Goal: Find specific page/section: Find specific page/section

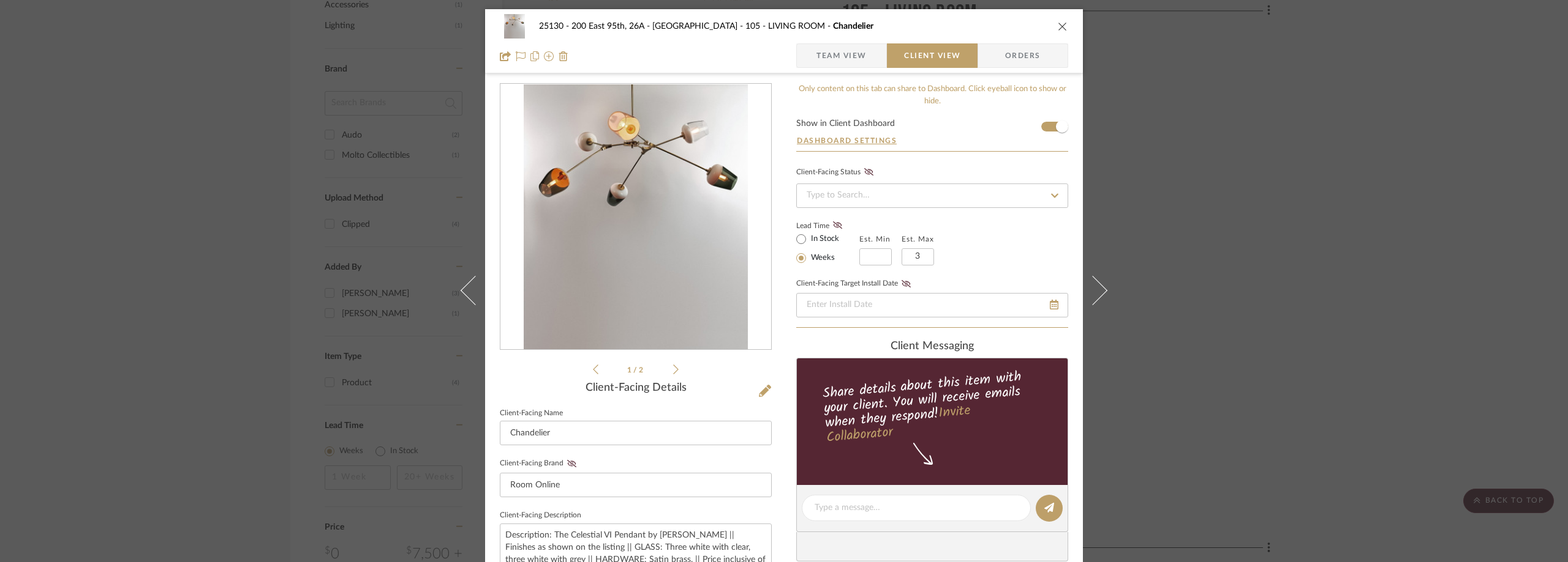
scroll to position [466, 0]
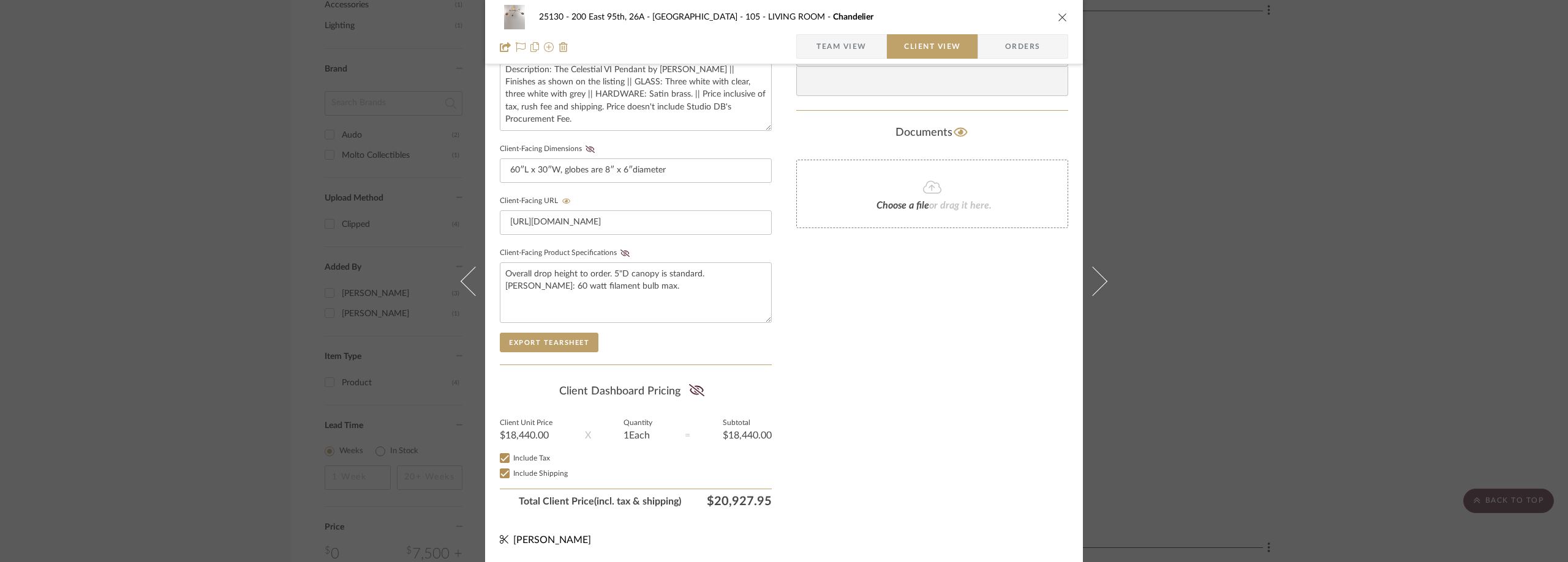
click at [270, 209] on div "25130 - 200 East 95th, 26A - Kosheleva 105 - LIVING ROOM Chandelier Team View C…" at bounding box center [784, 281] width 1568 height 562
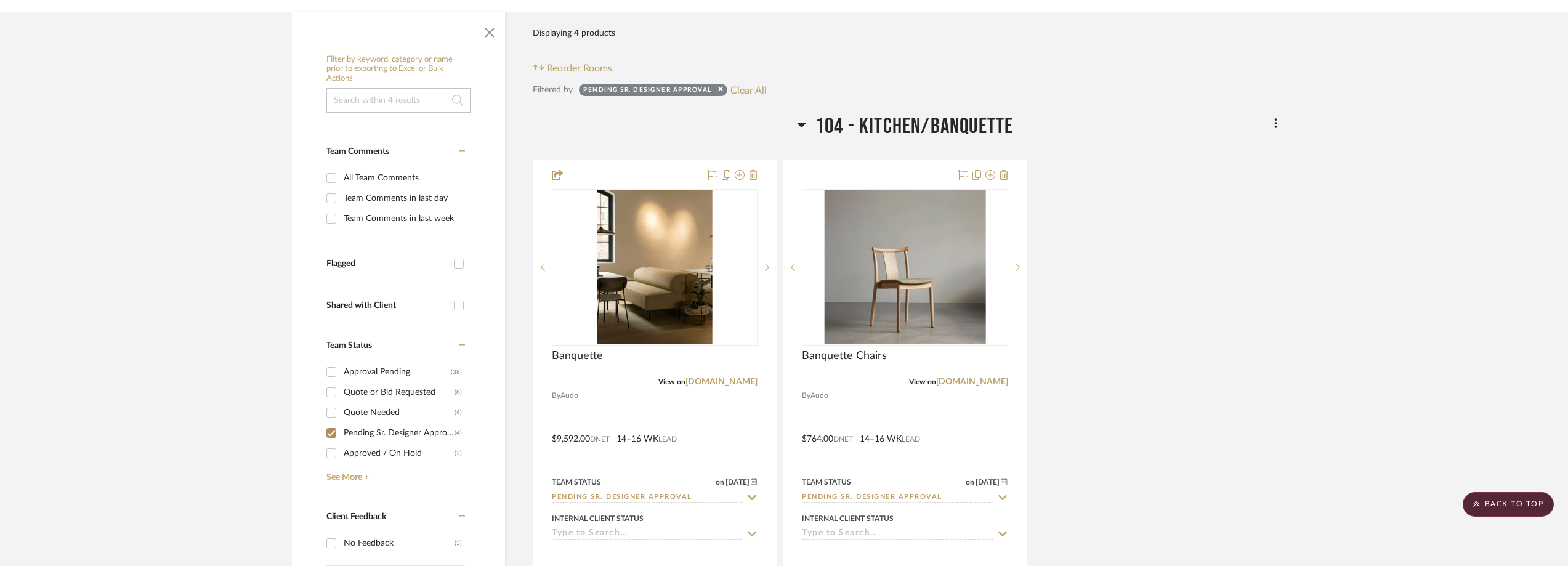
scroll to position [0, 0]
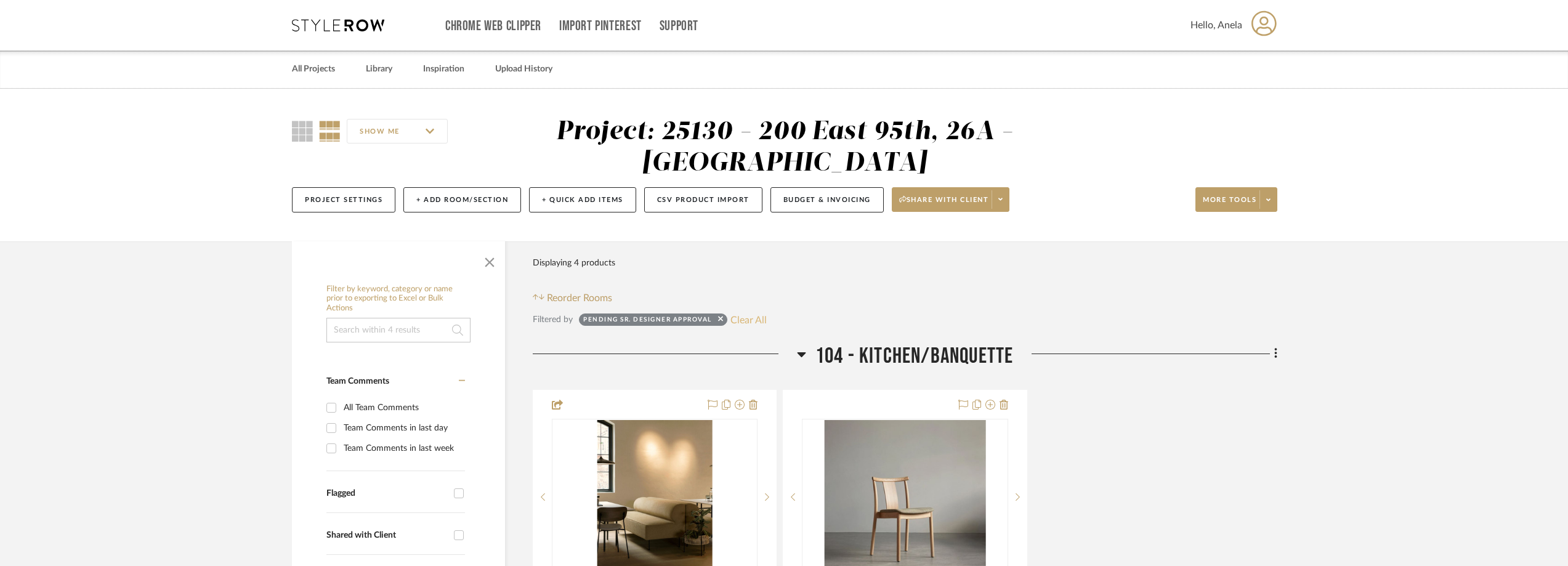
click at [748, 317] on button "Clear All" at bounding box center [749, 320] width 37 height 16
checkbox input "false"
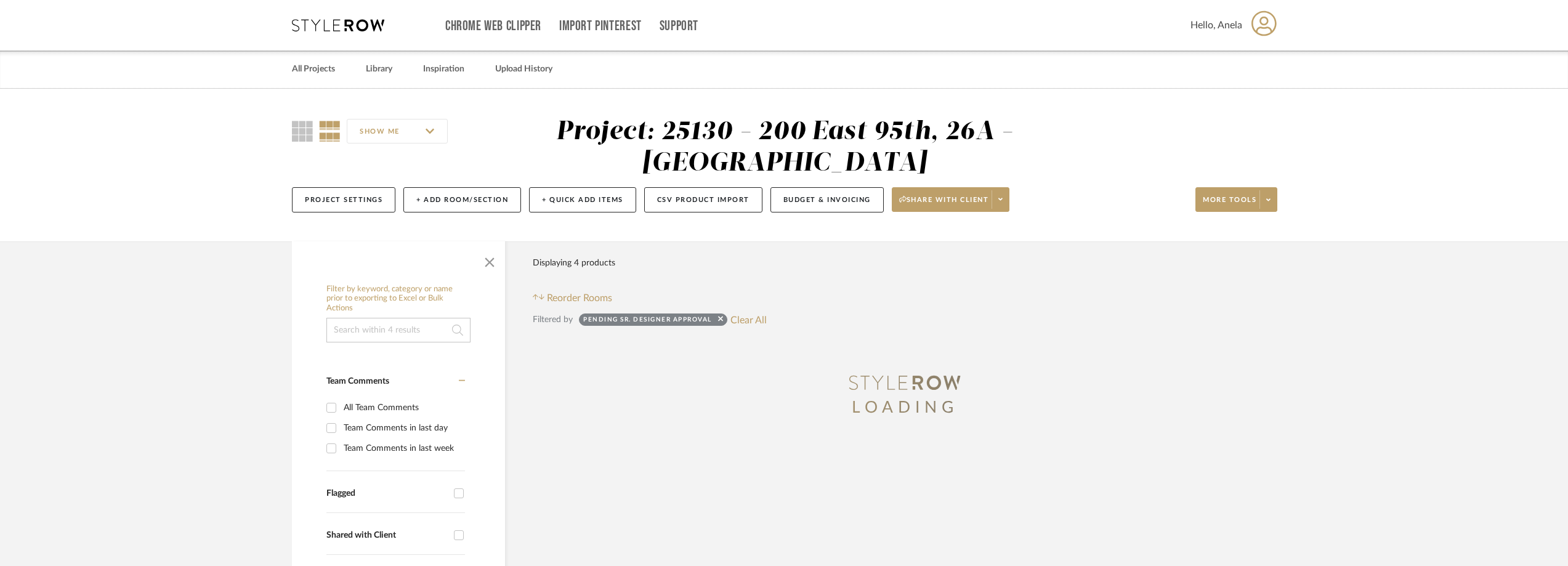
type input "Approval Pending"
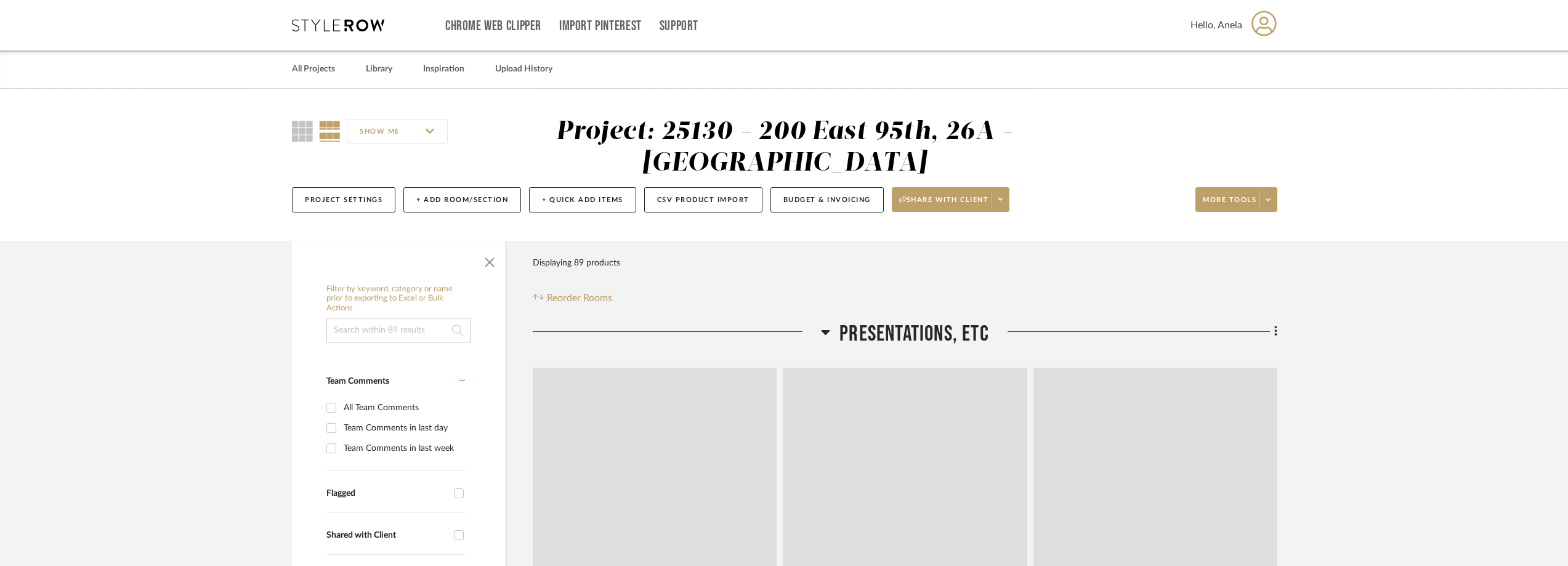
scroll to position [185, 0]
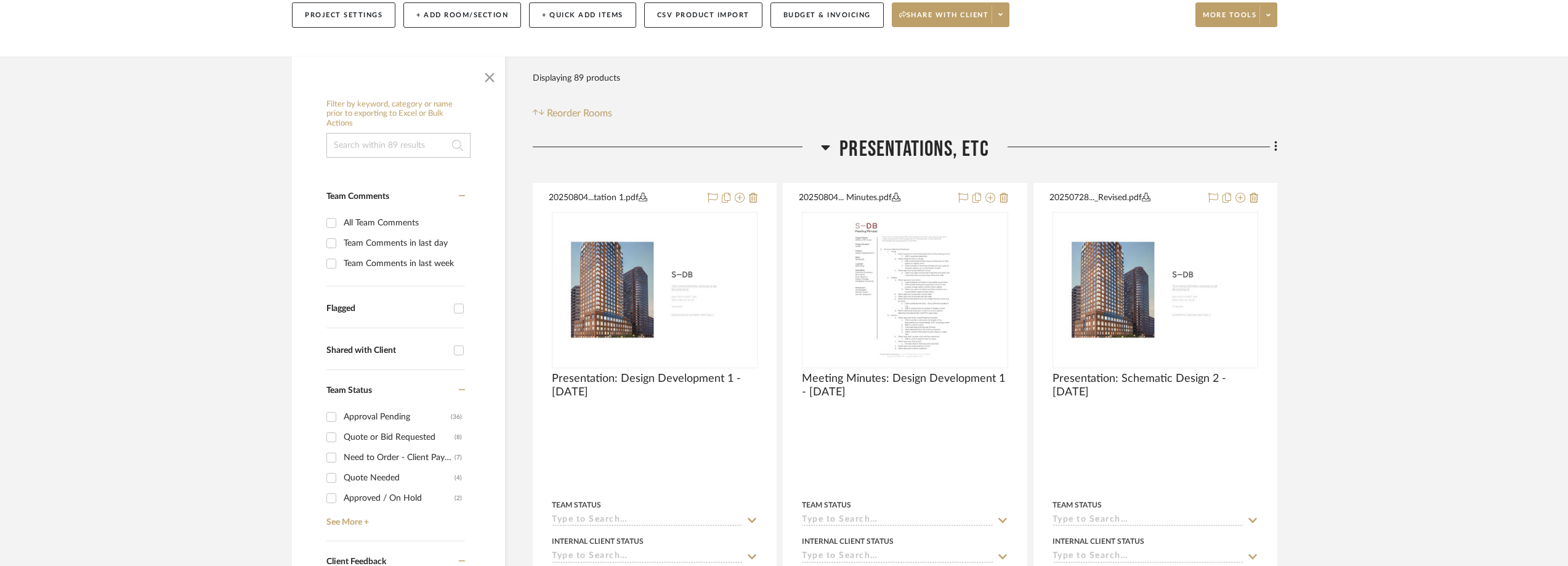
click at [355, 451] on div "Need to Order - Client Payment Received" at bounding box center [399, 458] width 111 height 20
click at [342, 451] on input "Need to Order - Client Payment Received (7)" at bounding box center [332, 458] width 20 height 20
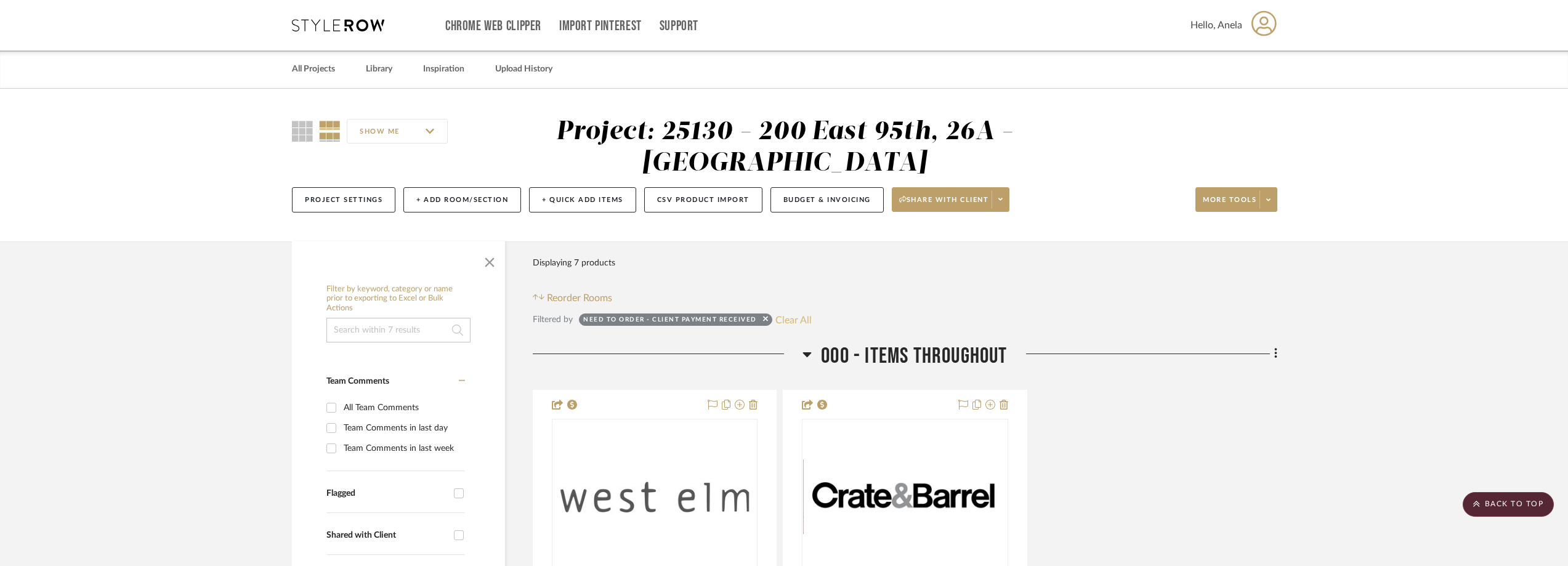
click at [784, 313] on button "Clear All" at bounding box center [793, 320] width 37 height 16
checkbox input "false"
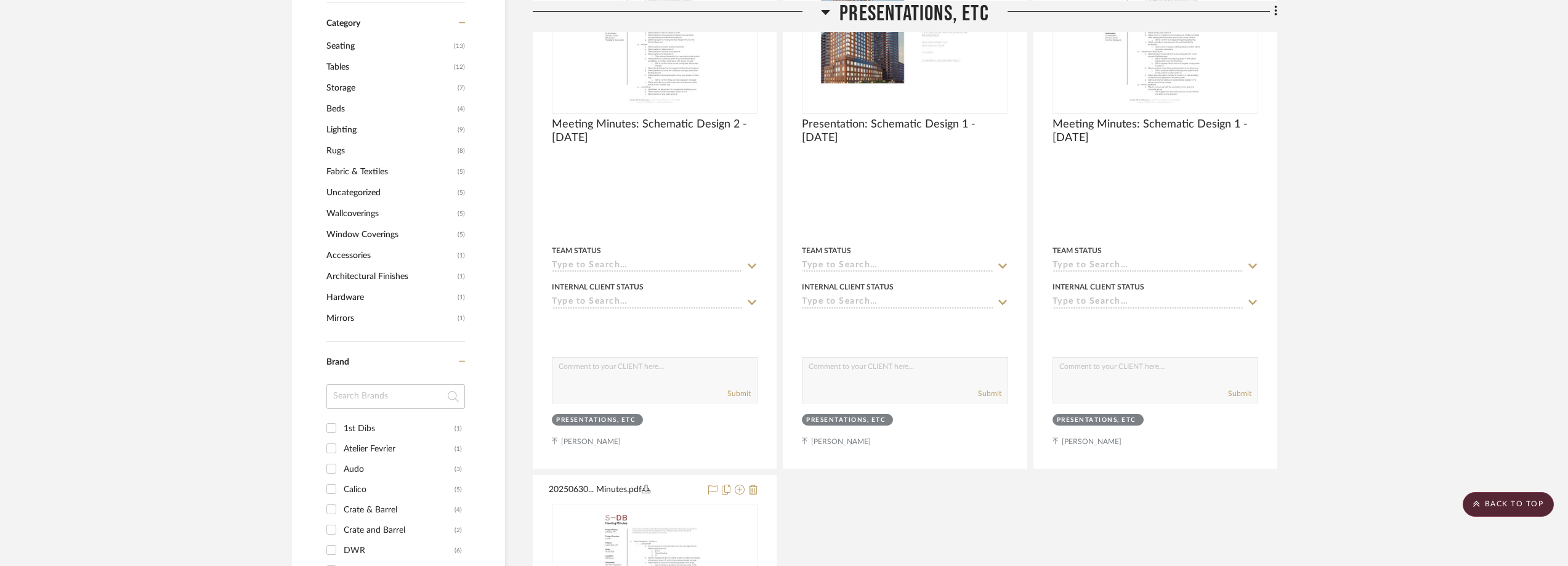
scroll to position [1294, 0]
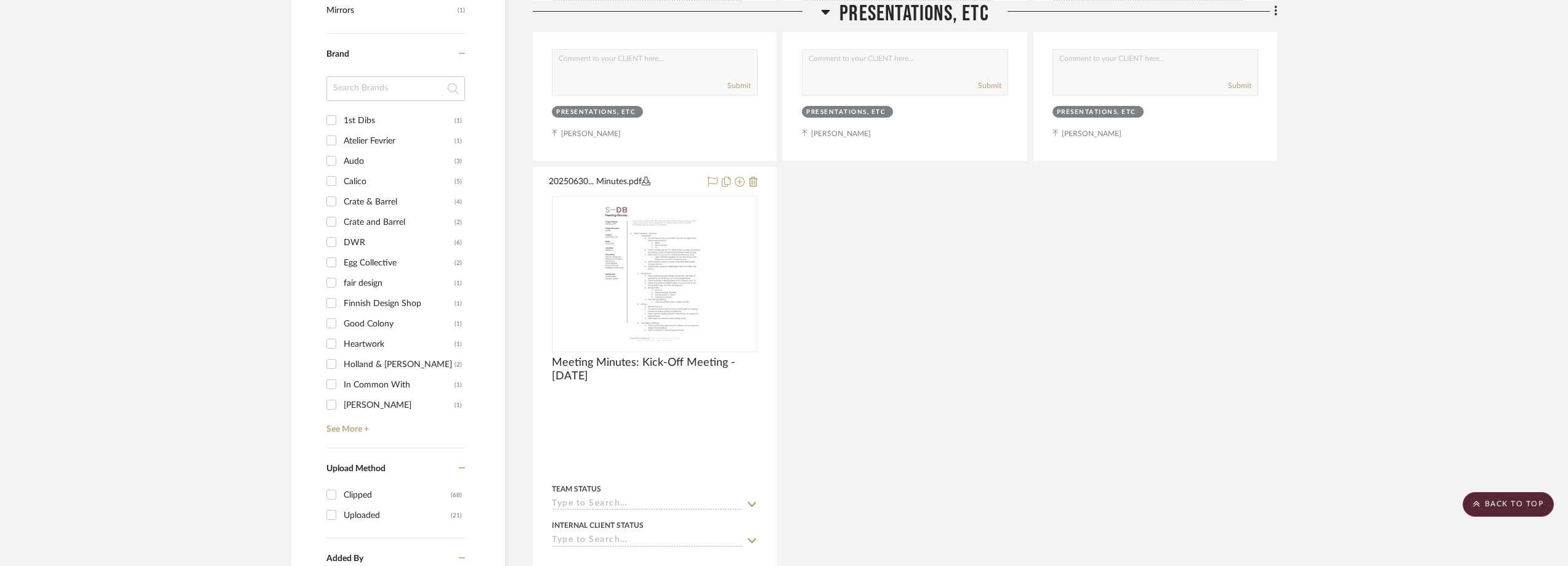
click at [360, 91] on input at bounding box center [395, 88] width 139 height 24
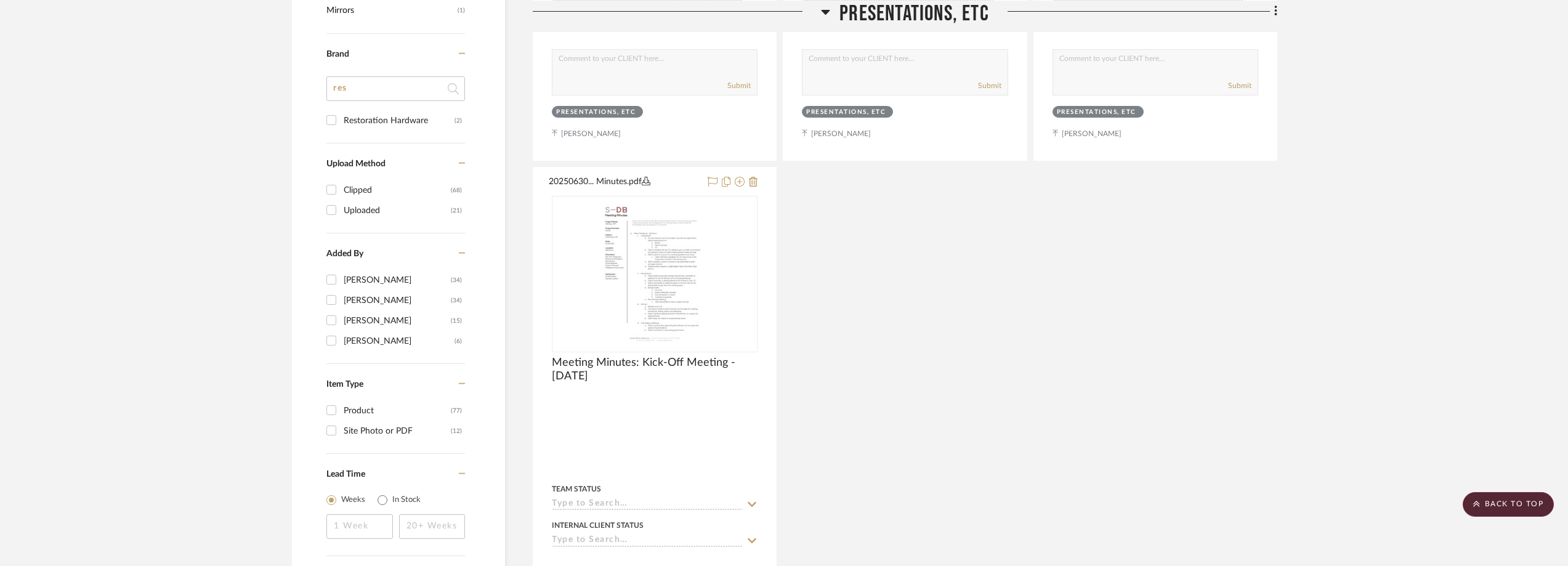
type input "res"
click at [370, 126] on div "Restoration Hardware" at bounding box center [399, 121] width 111 height 20
click at [342, 126] on input "Restoration Hardware (2)" at bounding box center [332, 120] width 20 height 20
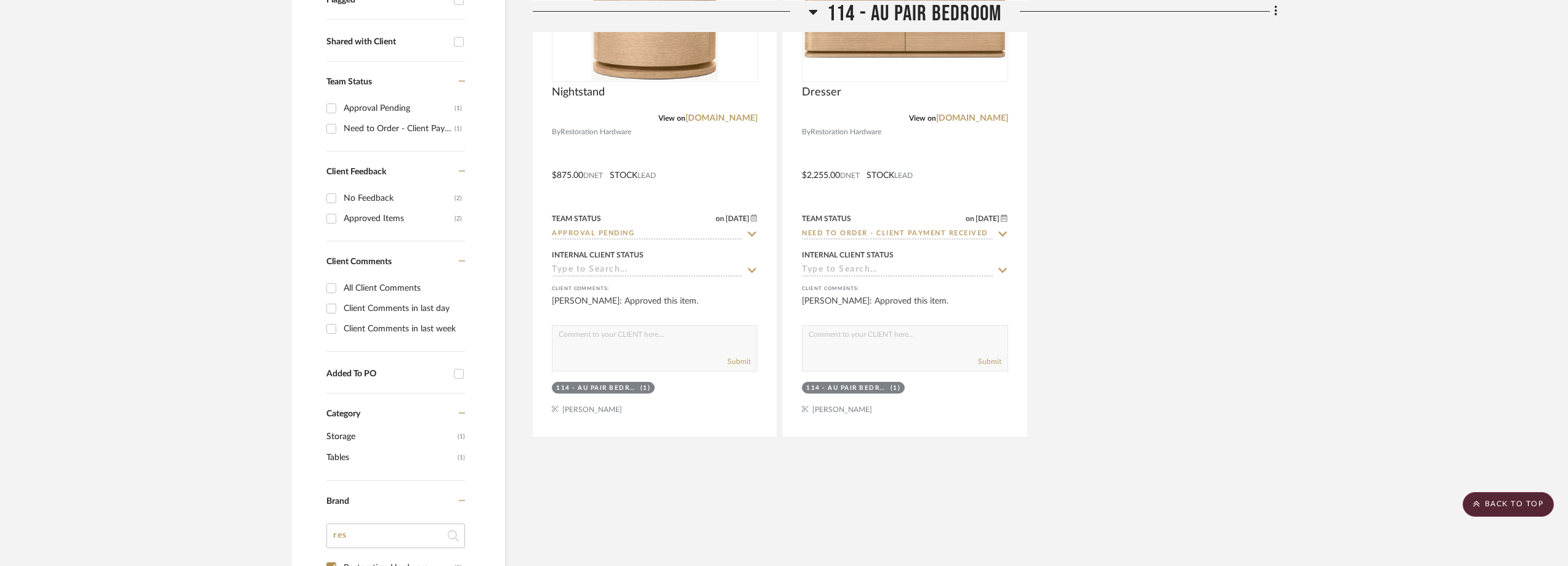
scroll to position [309, 0]
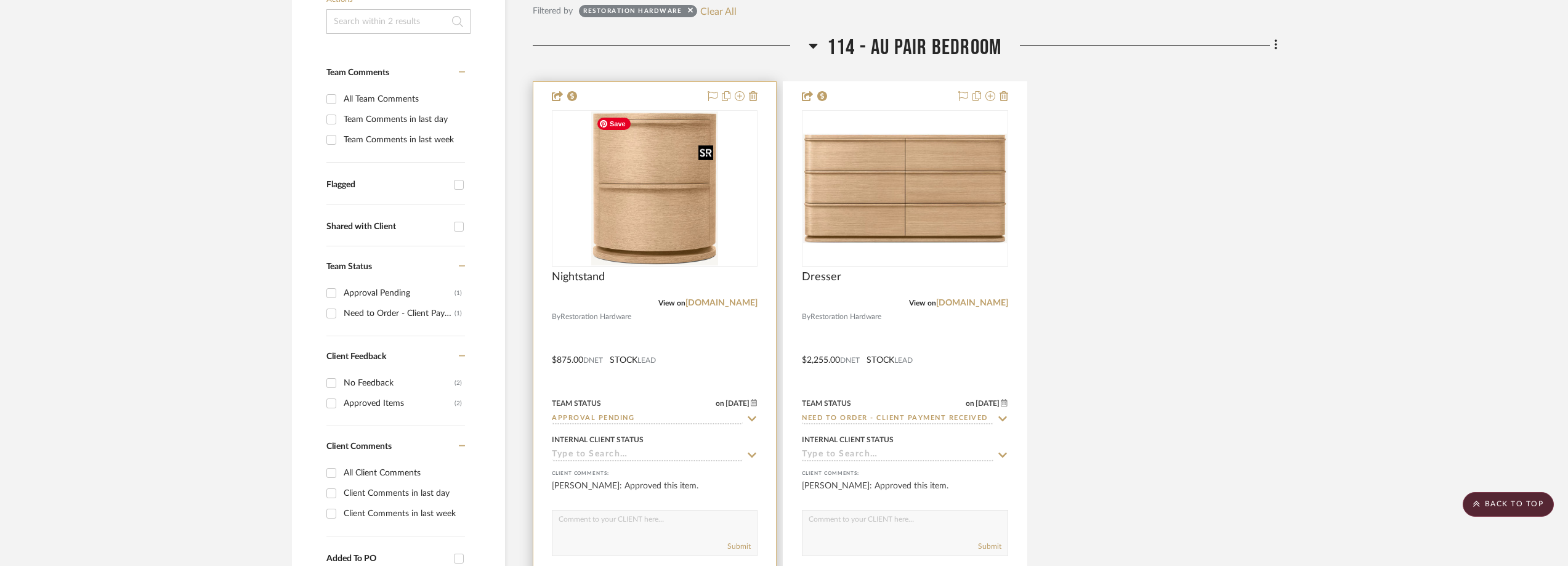
click at [652, 222] on img "0" at bounding box center [655, 188] width 127 height 154
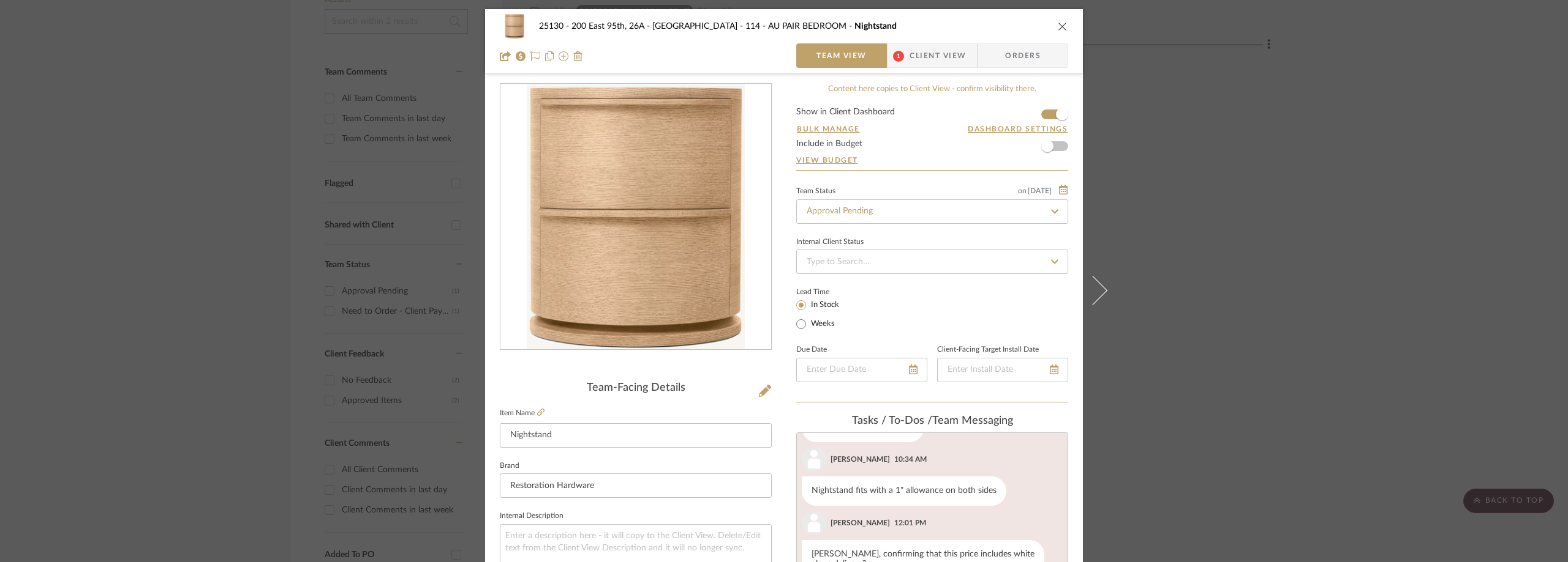
scroll to position [245, 0]
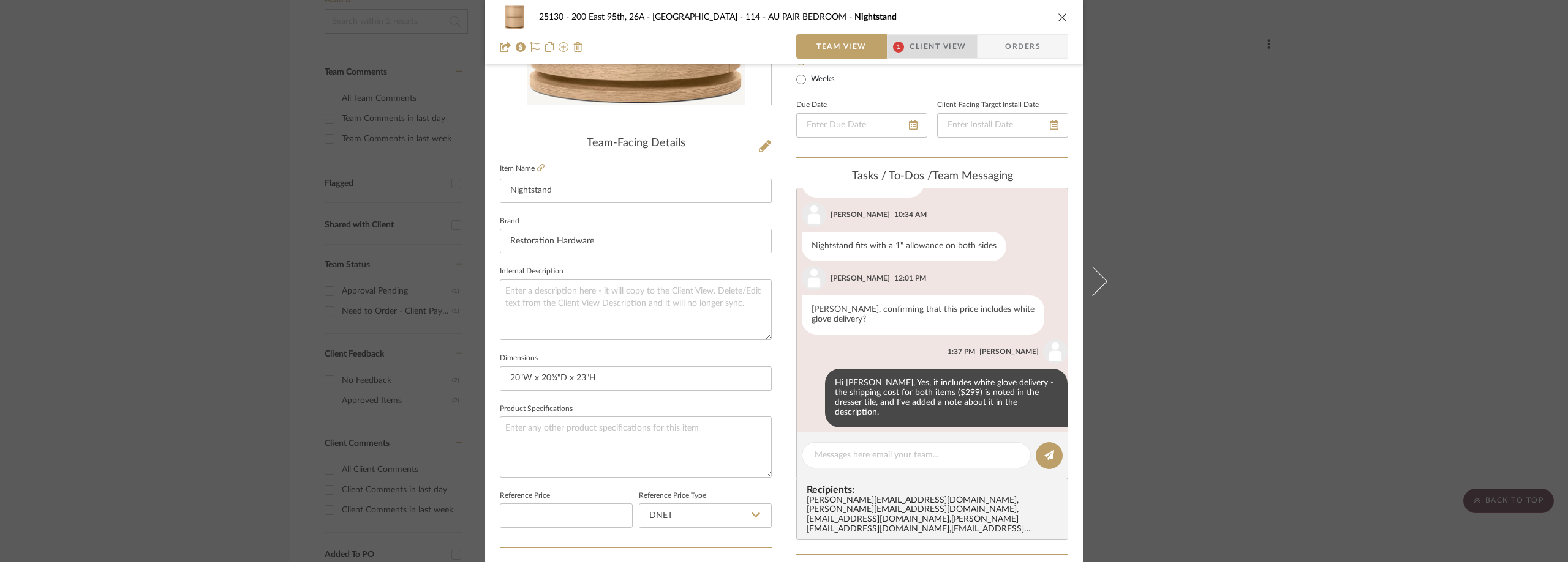
click at [899, 45] on span "1" at bounding box center [899, 47] width 11 height 11
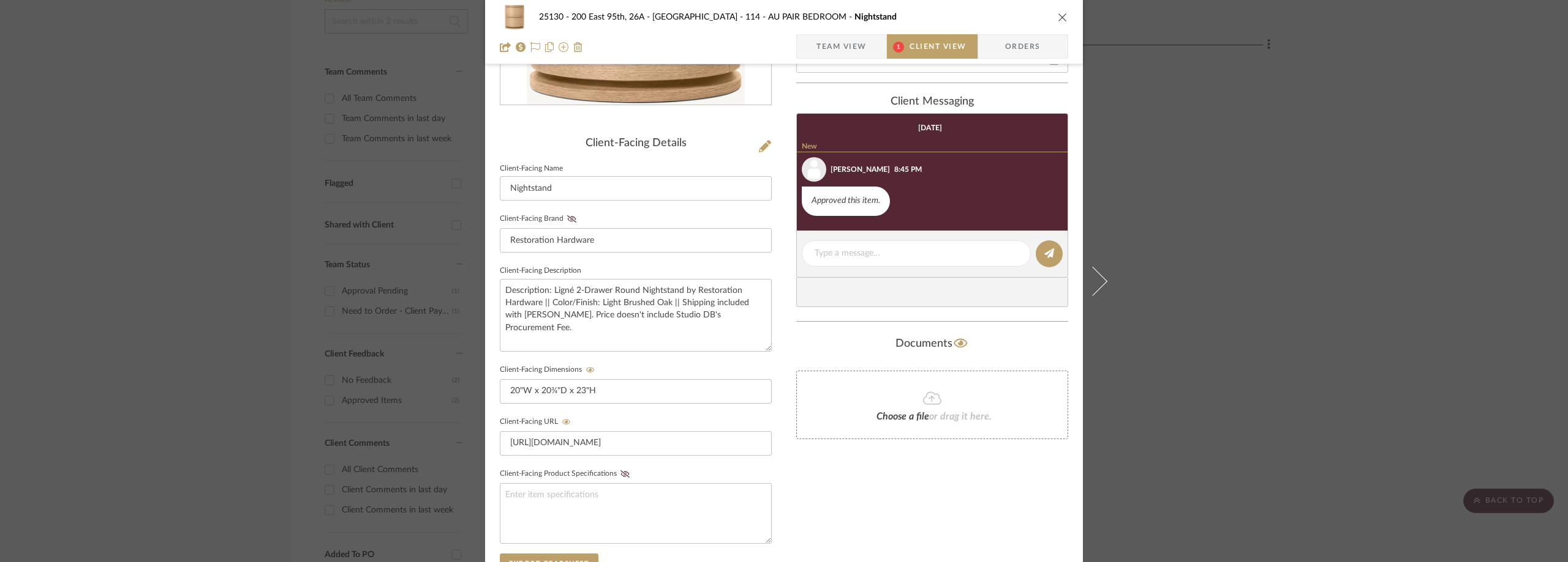
click at [855, 46] on span "Team View" at bounding box center [841, 45] width 50 height 24
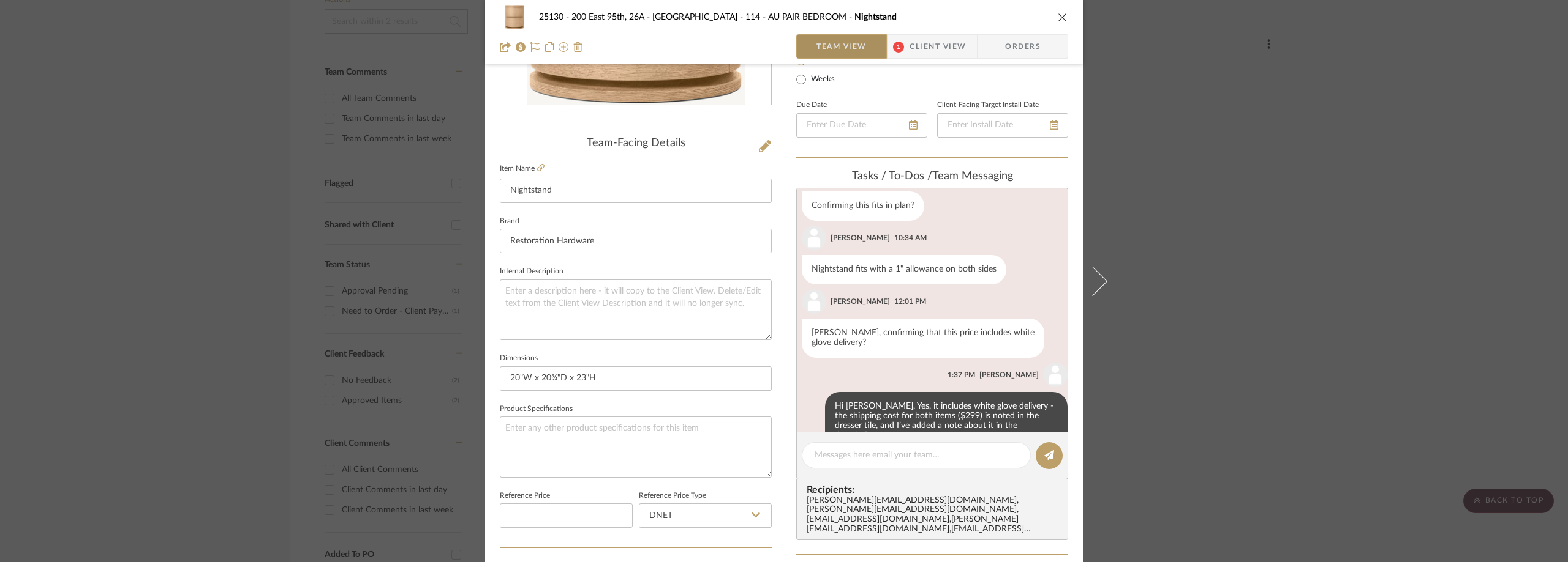
scroll to position [77, 0]
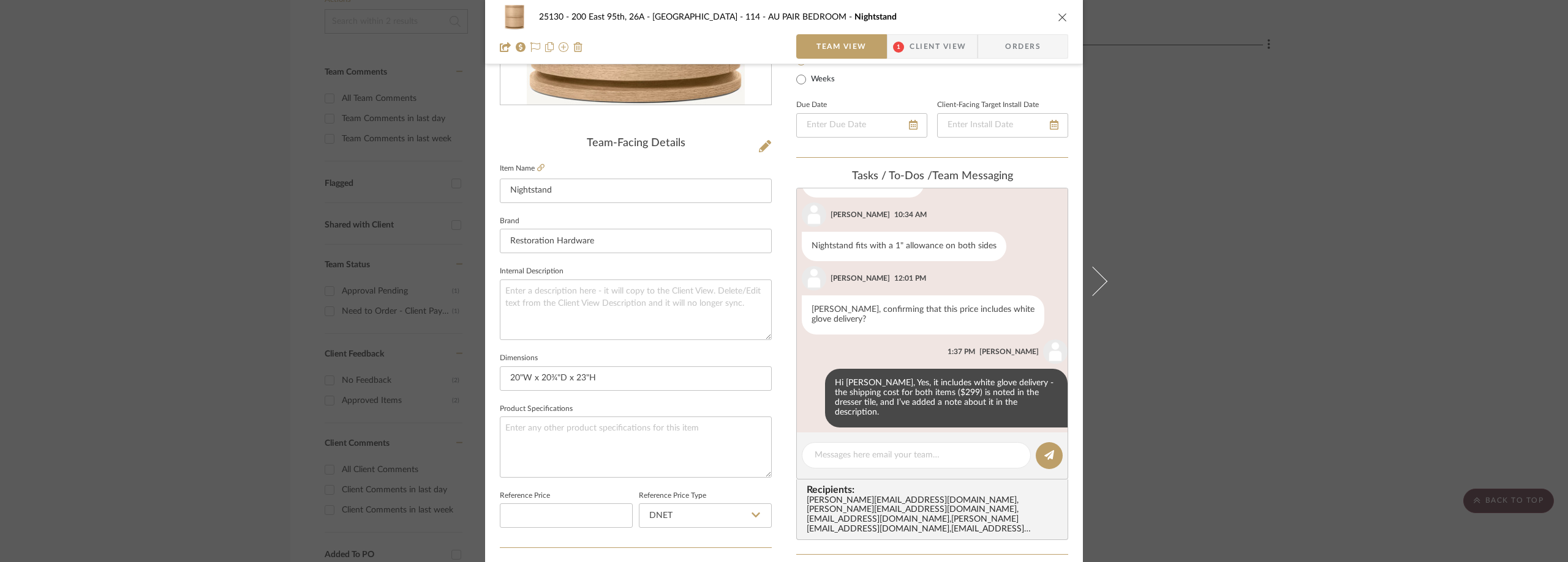
click at [1309, 139] on div "25130 - 200 East 95th, 26A - Kosheleva 114 - AU PAIR BEDROOM Nightstand Team Vi…" at bounding box center [784, 281] width 1568 height 562
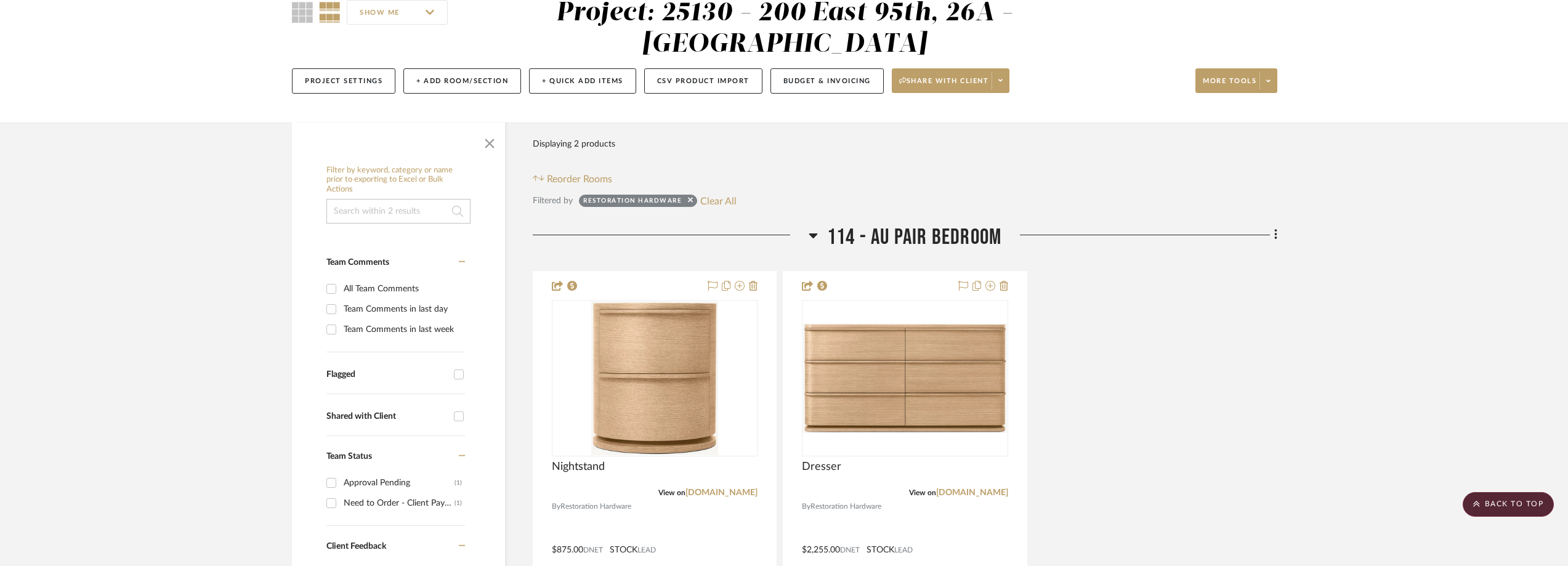
scroll to position [0, 0]
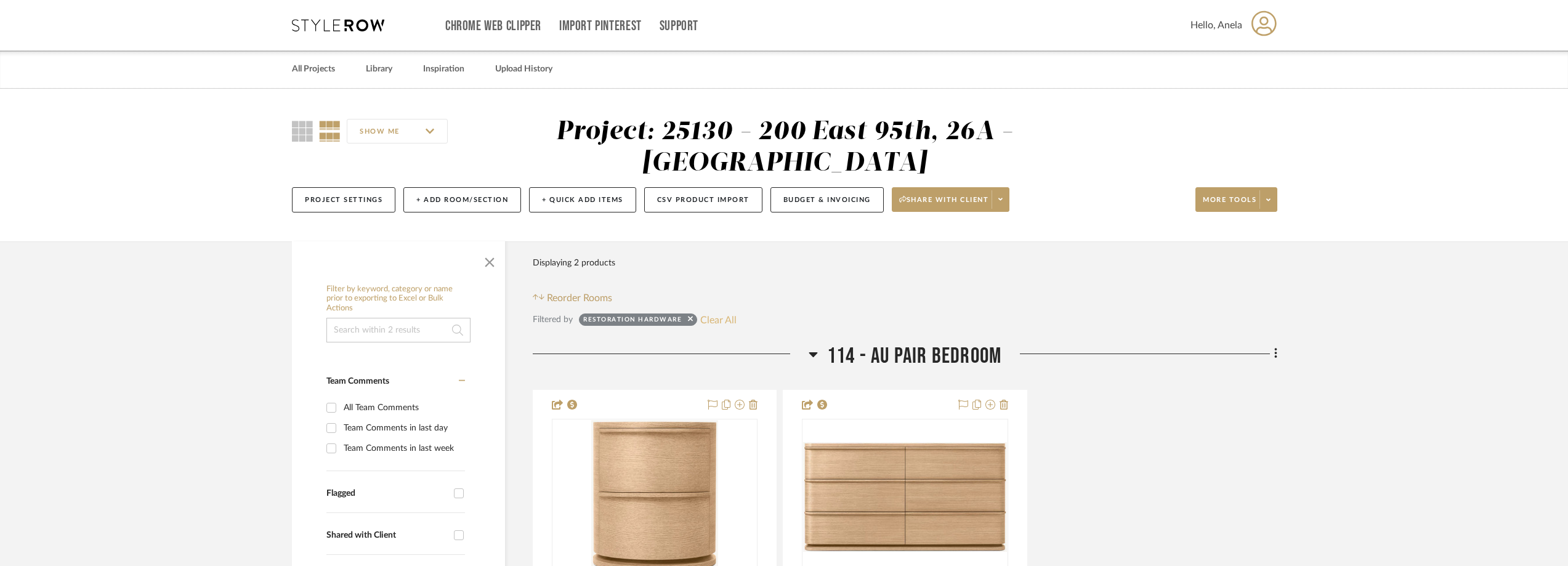
click at [704, 318] on button "Clear All" at bounding box center [718, 320] width 37 height 16
checkbox input "false"
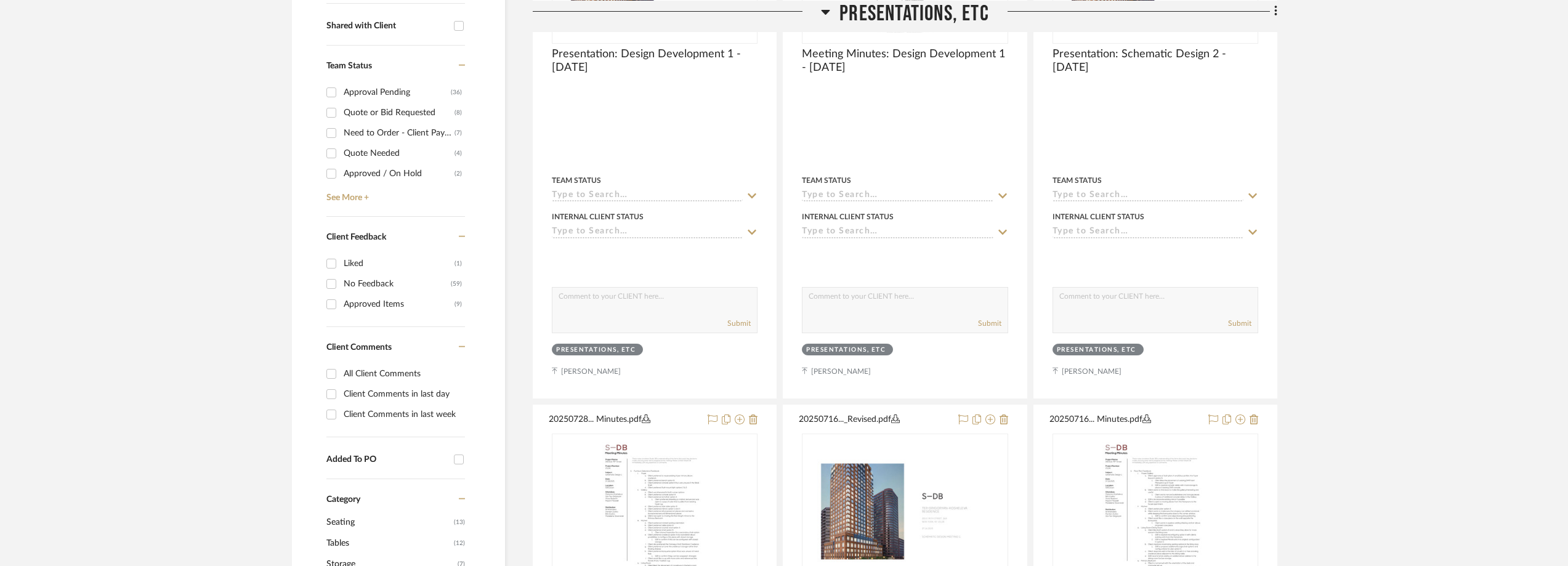
scroll to position [493, 0]
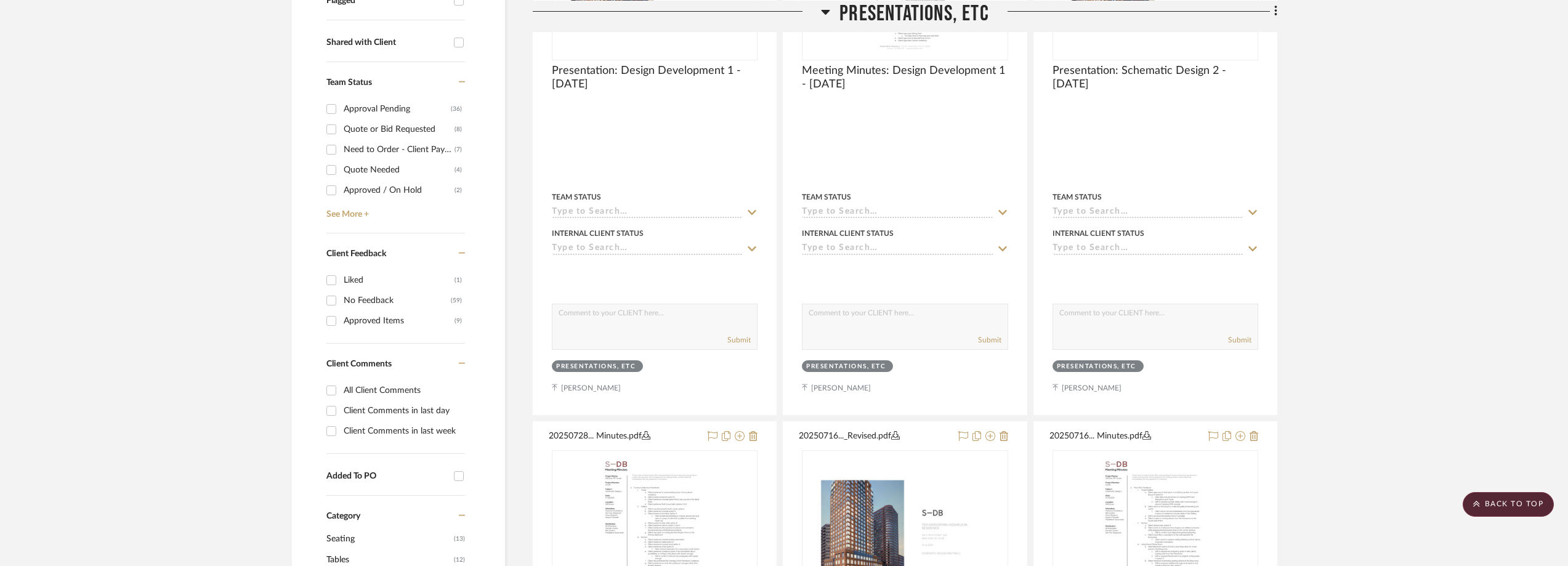
click at [403, 153] on div "Need to Order - Client Payment Received" at bounding box center [399, 150] width 111 height 20
click at [342, 153] on input "Need to Order - Client Payment Received (7)" at bounding box center [332, 150] width 20 height 20
checkbox input "true"
